Goal: Information Seeking & Learning: Learn about a topic

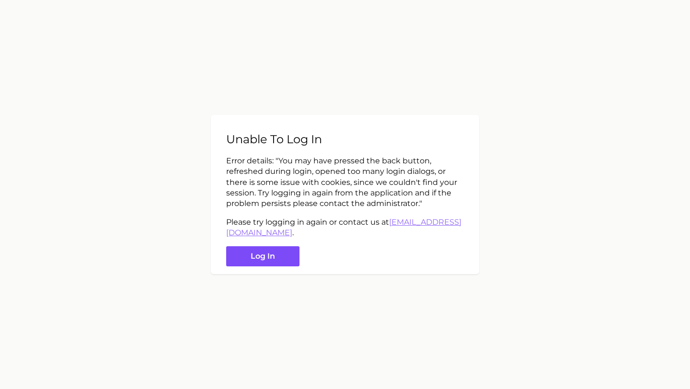
click at [264, 262] on button "Log in" at bounding box center [262, 256] width 73 height 21
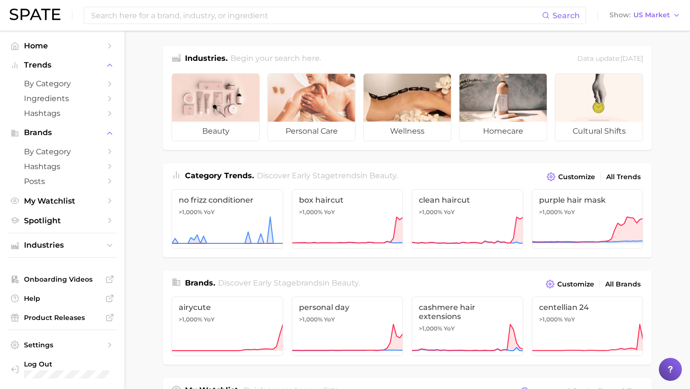
click at [280, 24] on div "Search Show US Market" at bounding box center [345, 15] width 671 height 31
click at [278, 18] on input at bounding box center [316, 15] width 452 height 16
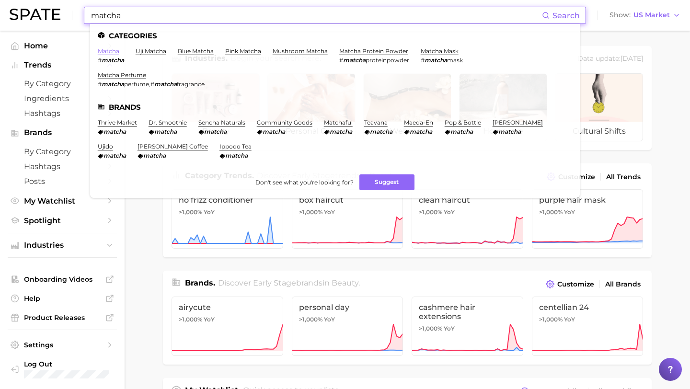
type input "matcha"
click at [113, 50] on link "matcha" at bounding box center [109, 50] width 22 height 7
